Goal: Information Seeking & Learning: Learn about a topic

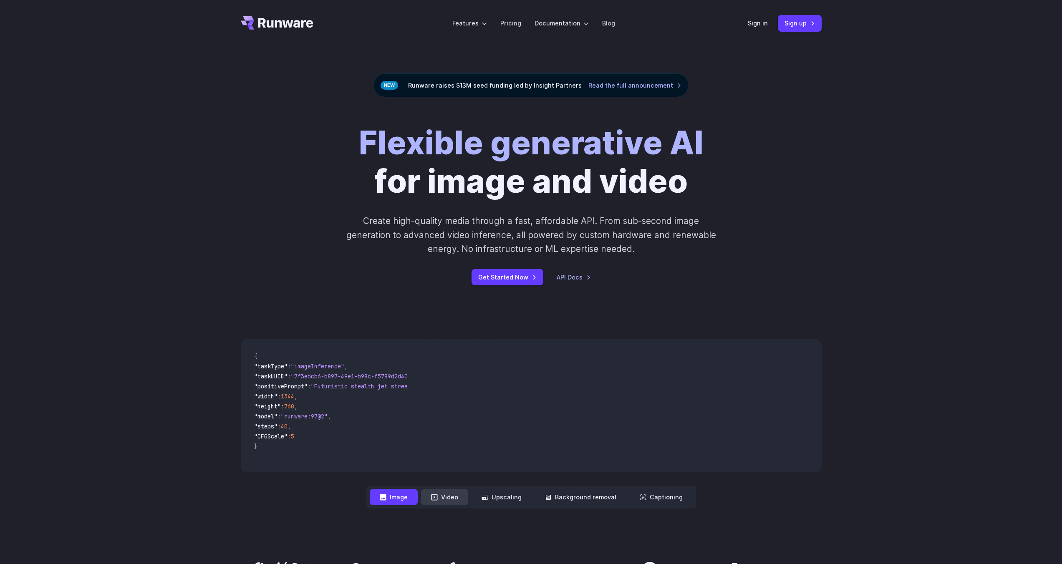
click at [449, 500] on button "Video" at bounding box center [444, 497] width 47 height 16
click at [504, 497] on button "Upscaling" at bounding box center [502, 497] width 60 height 16
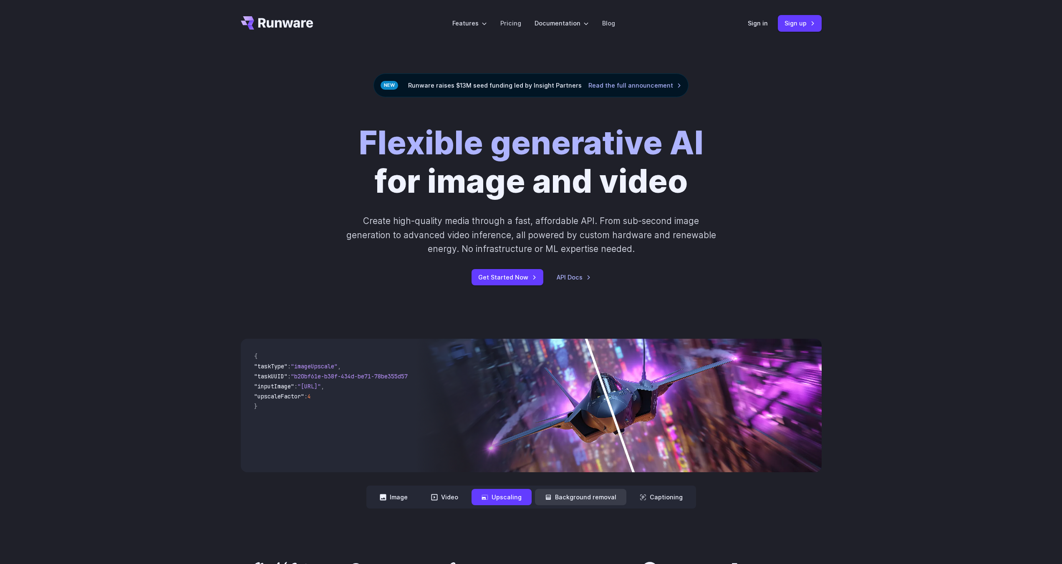
click at [563, 503] on button "Background removal" at bounding box center [580, 497] width 91 height 16
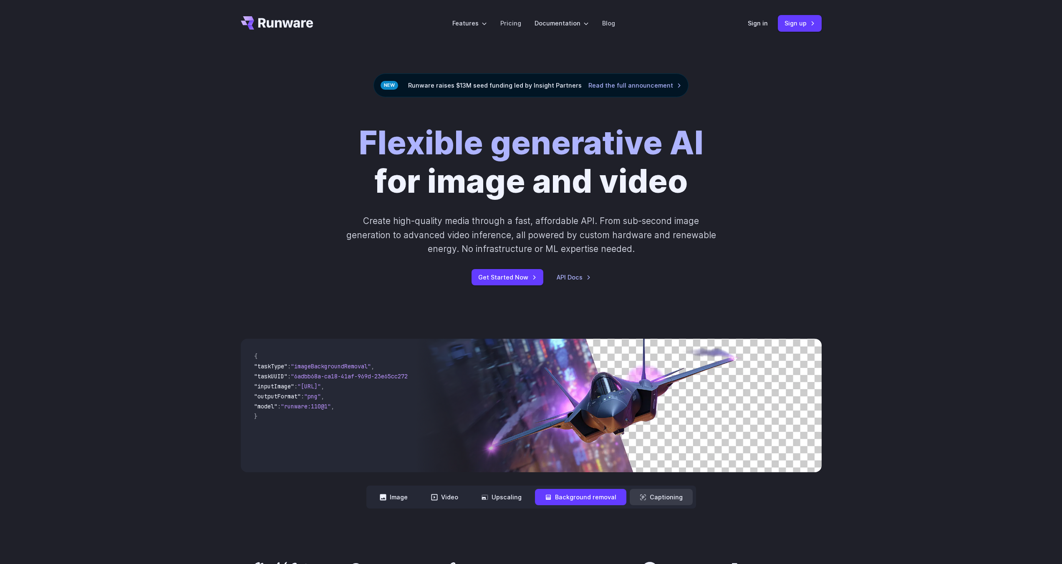
click at [666, 499] on button "Captioning" at bounding box center [661, 497] width 63 height 16
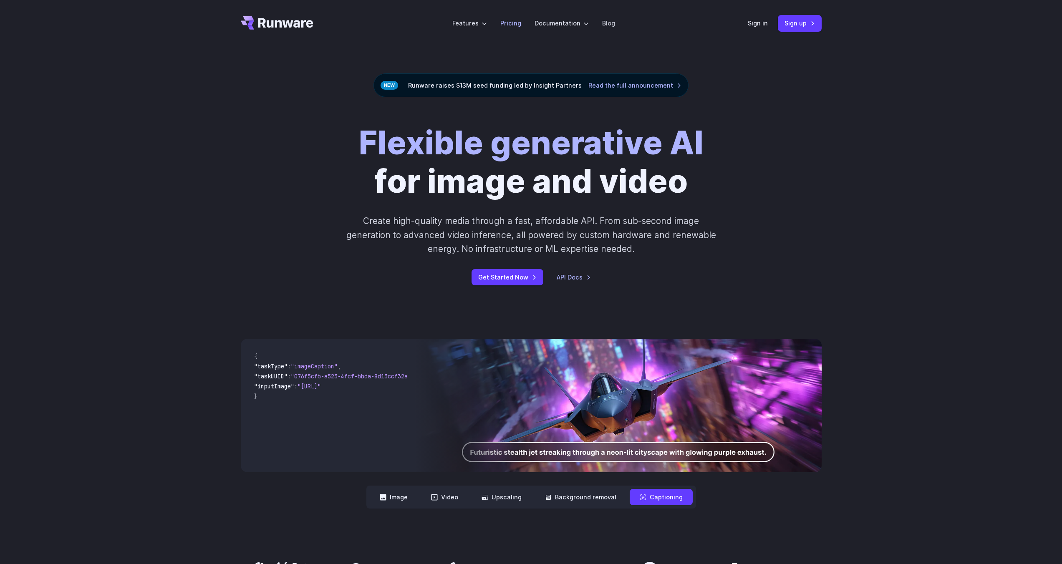
click at [505, 19] on link "Pricing" at bounding box center [510, 23] width 21 height 10
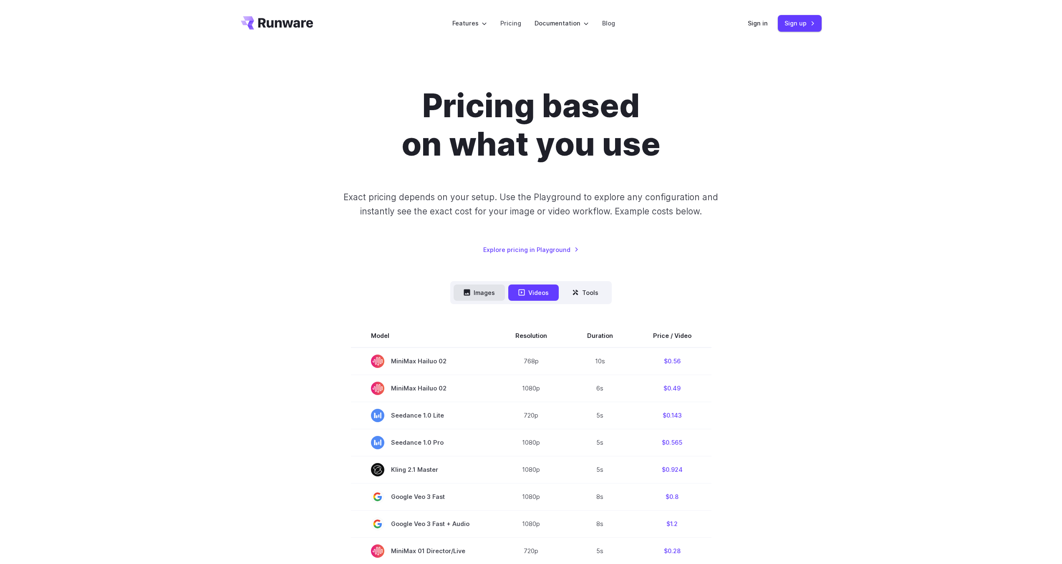
click at [478, 296] on button "Images" at bounding box center [479, 293] width 51 height 16
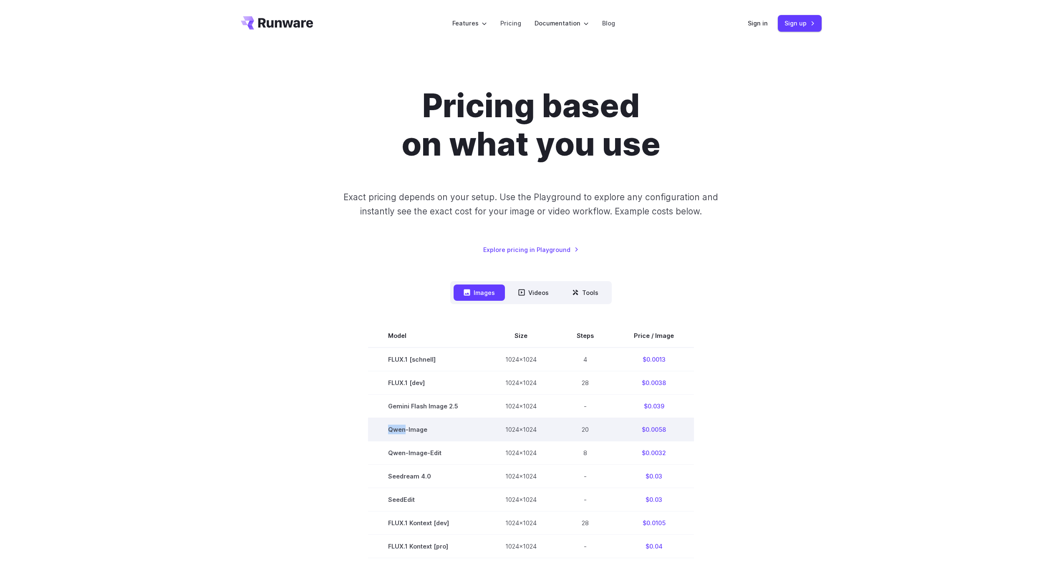
drag, startPoint x: 388, startPoint y: 431, endPoint x: 407, endPoint y: 433, distance: 19.3
click at [407, 433] on td "Qwen-Image" at bounding box center [426, 429] width 117 height 23
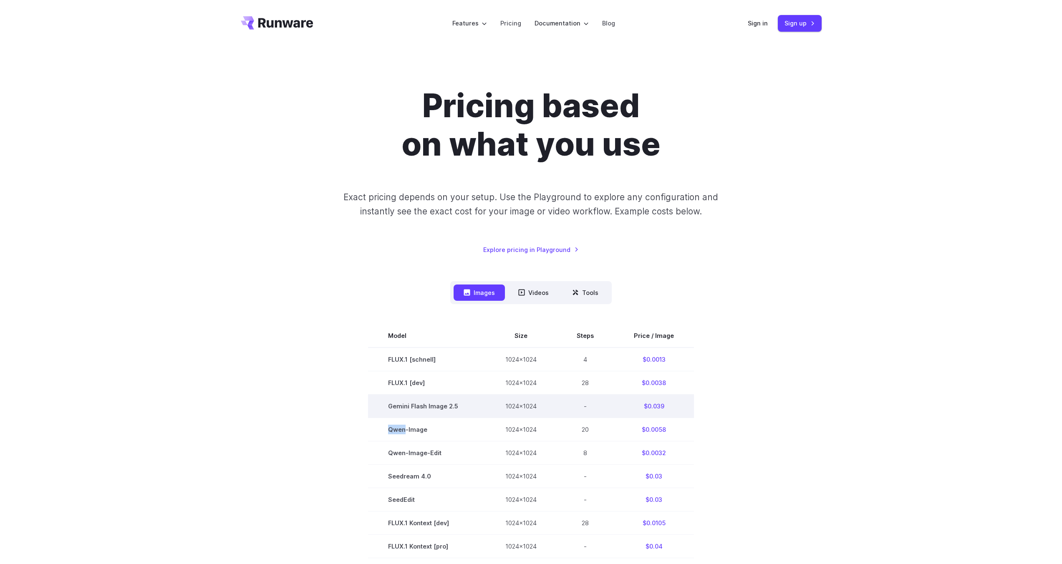
copy td "[PERSON_NAME]"
